Goal: Find specific page/section: Find specific page/section

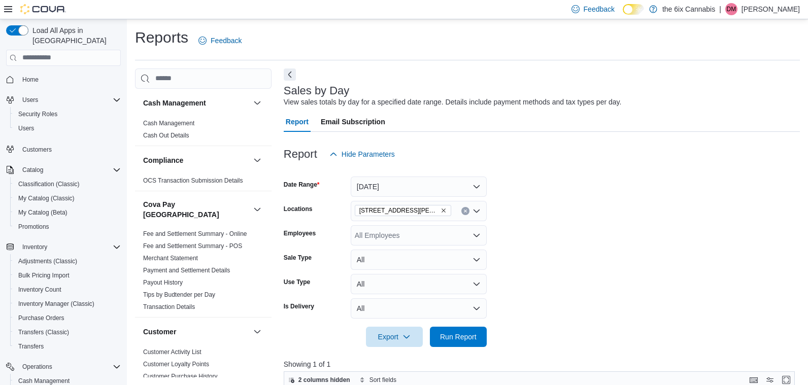
scroll to position [1, 0]
click at [34, 76] on span "Home" at bounding box center [30, 80] width 16 height 8
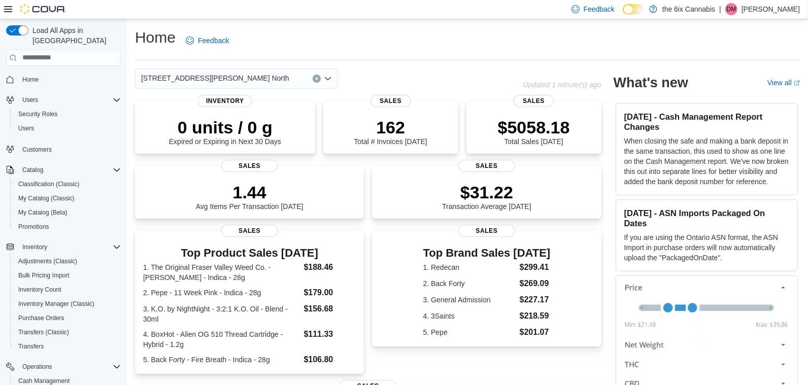
click at [317, 76] on button "Clear input" at bounding box center [317, 79] width 8 height 8
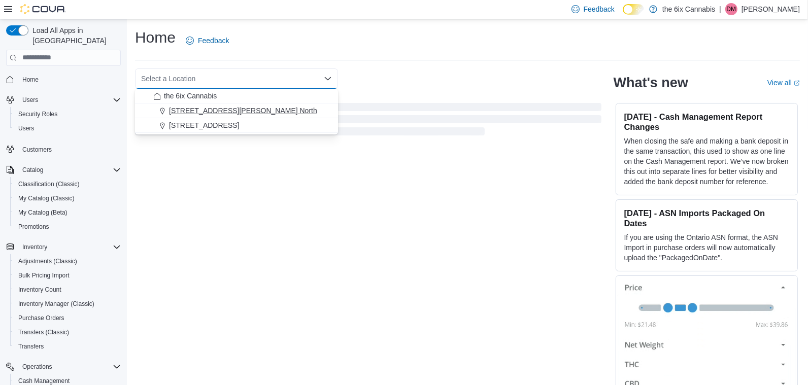
click at [271, 113] on div "[STREET_ADDRESS][PERSON_NAME] North" at bounding box center [242, 111] width 179 height 10
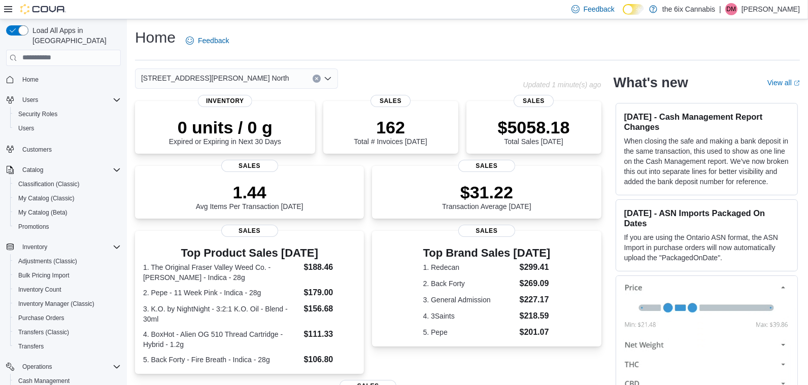
click at [315, 81] on button "Clear input" at bounding box center [317, 79] width 8 height 8
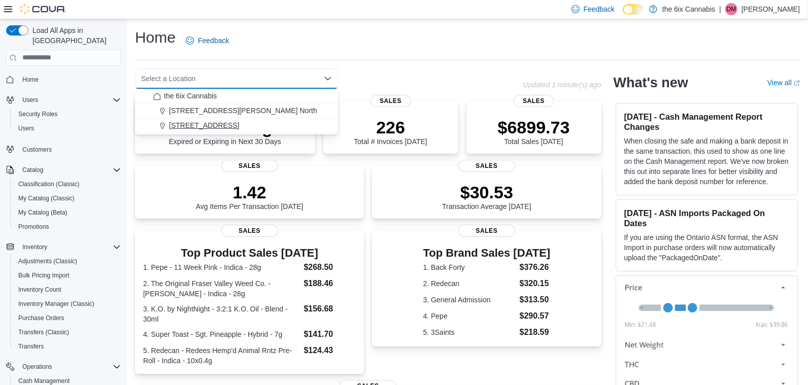
click at [286, 125] on div "[STREET_ADDRESS]" at bounding box center [242, 125] width 179 height 10
